Goal: Information Seeking & Learning: Learn about a topic

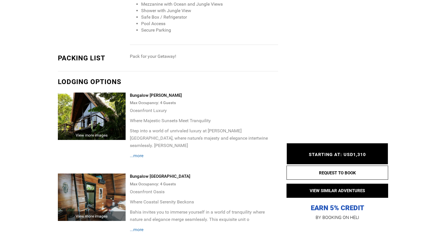
scroll to position [683, 0]
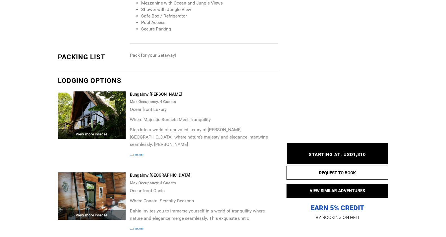
click at [103, 129] on div "View more images" at bounding box center [92, 134] width 68 height 10
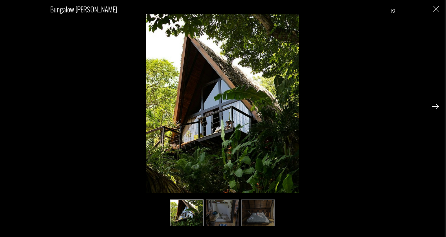
click at [436, 106] on img at bounding box center [435, 106] width 7 height 5
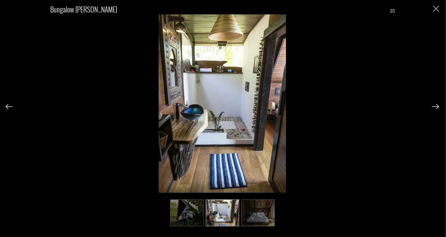
click at [436, 106] on img at bounding box center [435, 106] width 7 height 5
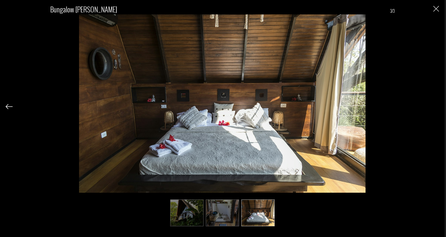
click at [436, 106] on div "Bungalow [PERSON_NAME] 3/3" at bounding box center [222, 112] width 433 height 225
click at [434, 12] on div "Bungalow [PERSON_NAME] 3/3" at bounding box center [222, 112] width 433 height 225
click at [434, 9] on img "Close" at bounding box center [436, 9] width 6 height 6
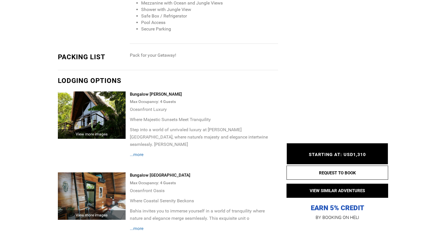
scroll to position [683, 0]
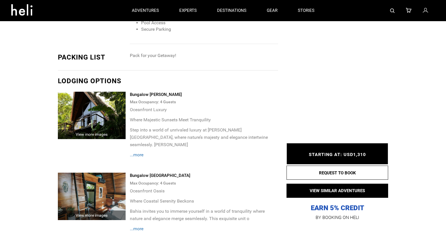
click at [104, 189] on img at bounding box center [92, 196] width 68 height 47
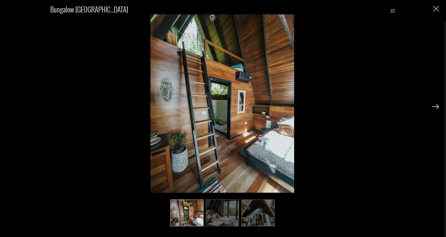
click at [437, 9] on img "Close" at bounding box center [436, 9] width 6 height 6
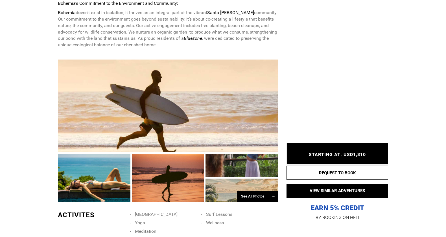
scroll to position [453, 0]
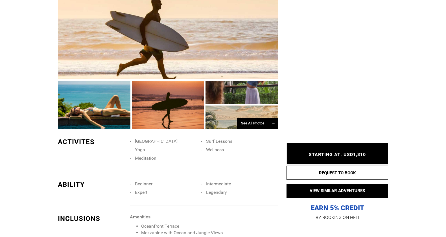
click at [256, 118] on div "See All Photos →" at bounding box center [257, 123] width 41 height 11
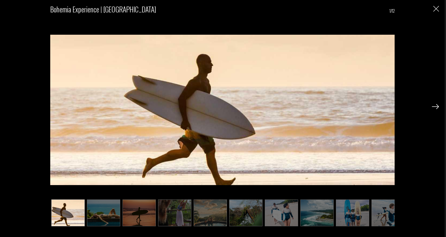
click at [436, 106] on img at bounding box center [435, 106] width 7 height 5
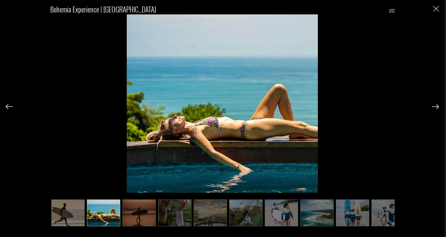
click at [436, 106] on img at bounding box center [435, 106] width 7 height 5
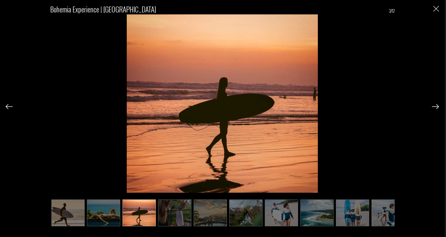
click at [436, 106] on img at bounding box center [435, 106] width 7 height 5
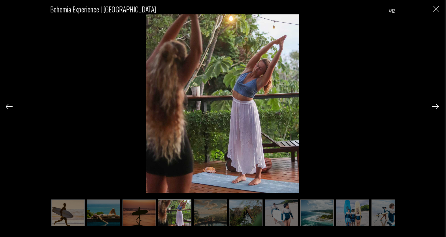
click at [436, 106] on img at bounding box center [435, 106] width 7 height 5
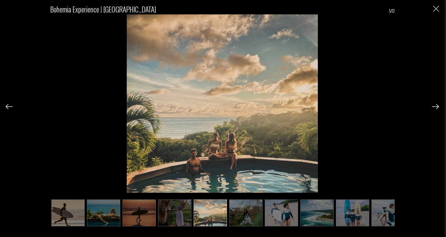
click at [436, 106] on img at bounding box center [435, 106] width 7 height 5
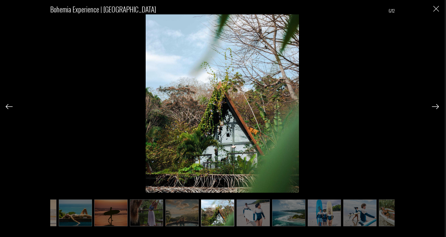
click at [436, 106] on img at bounding box center [435, 106] width 7 height 5
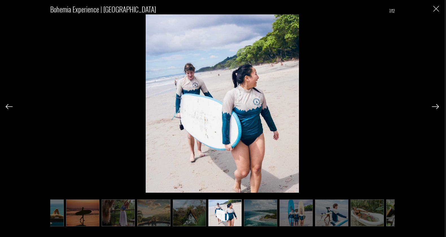
click at [436, 106] on img at bounding box center [435, 106] width 7 height 5
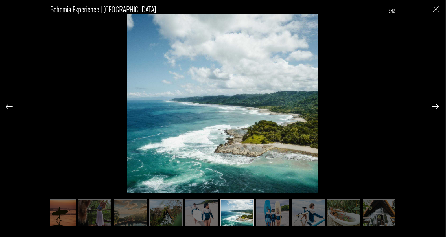
scroll to position [0, 82]
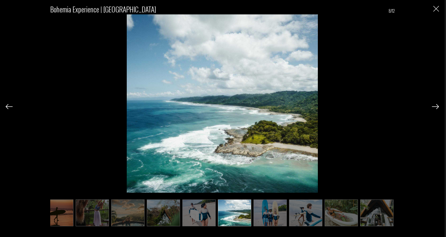
click at [436, 106] on img at bounding box center [435, 106] width 7 height 5
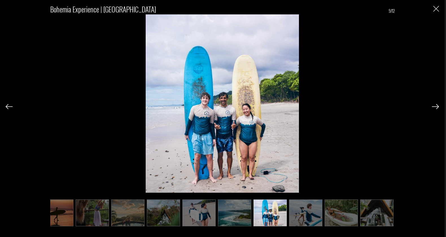
click at [436, 106] on img at bounding box center [435, 106] width 7 height 5
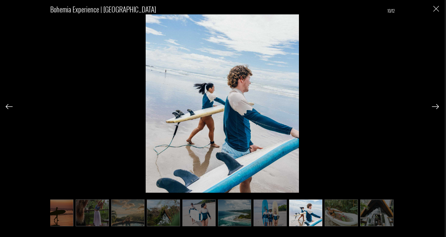
click at [436, 106] on img at bounding box center [435, 106] width 7 height 5
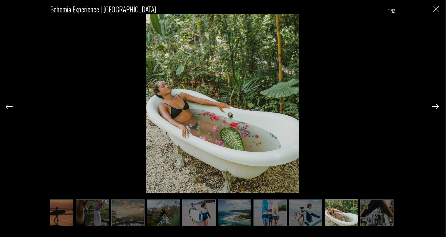
click at [436, 106] on img at bounding box center [435, 106] width 7 height 5
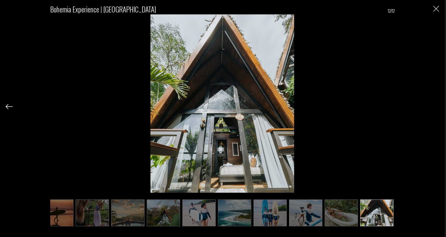
click at [436, 106] on div "Bohemia Experience | [GEOGRAPHIC_DATA] 12/12" at bounding box center [222, 112] width 433 height 225
click at [436, 10] on img "Close" at bounding box center [436, 9] width 6 height 6
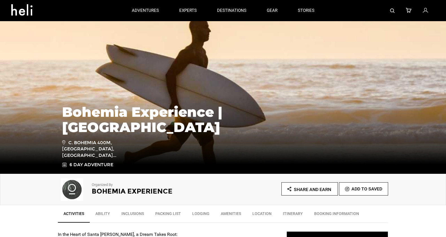
scroll to position [0, 0]
